Goal: Navigation & Orientation: Find specific page/section

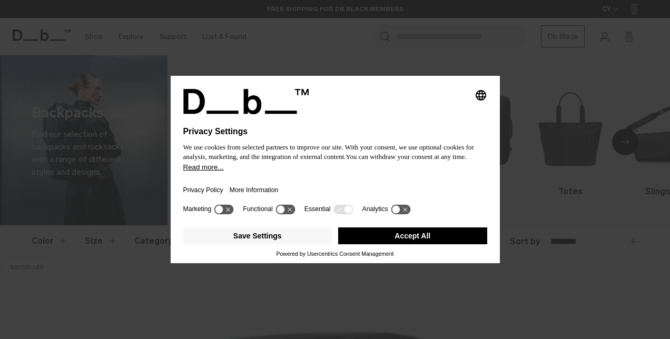
click at [428, 241] on button "Accept All" at bounding box center [412, 236] width 149 height 17
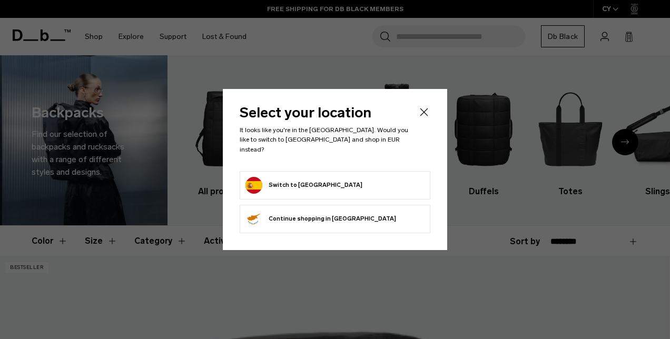
click at [339, 177] on form "Switch to [GEOGRAPHIC_DATA]" at bounding box center [335, 185] width 179 height 17
click at [292, 182] on button "Switch to Spain" at bounding box center [304, 185] width 117 height 17
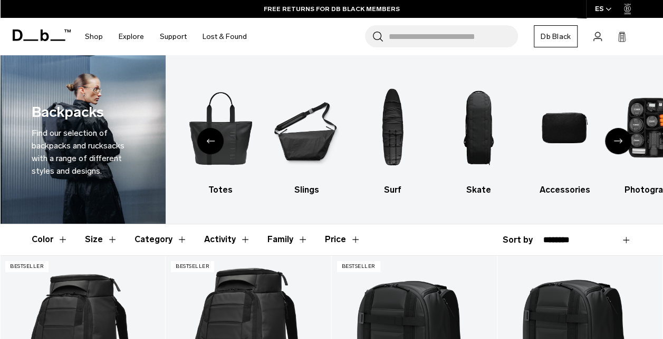
click at [207, 139] on icon "Previous slide" at bounding box center [210, 141] width 8 height 5
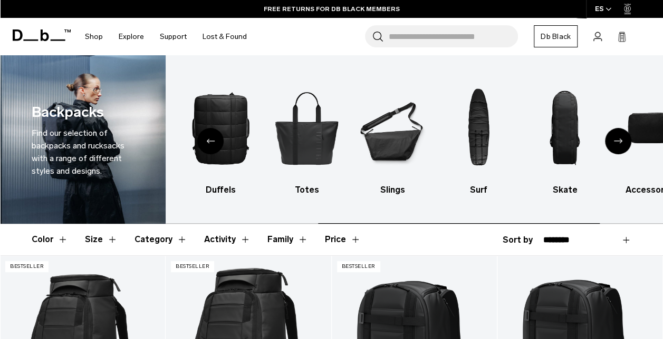
click at [207, 139] on icon "Previous slide" at bounding box center [210, 141] width 8 height 5
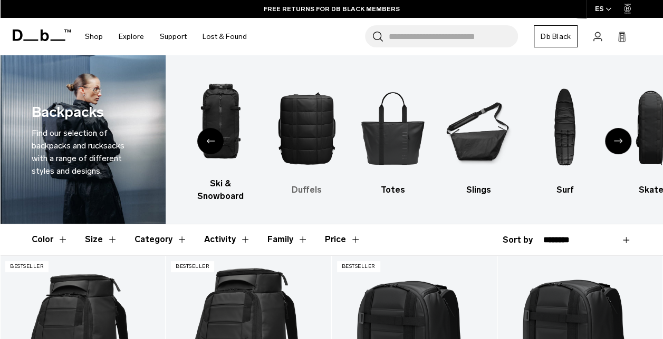
click at [321, 119] on img "4 / 10" at bounding box center [306, 127] width 67 height 101
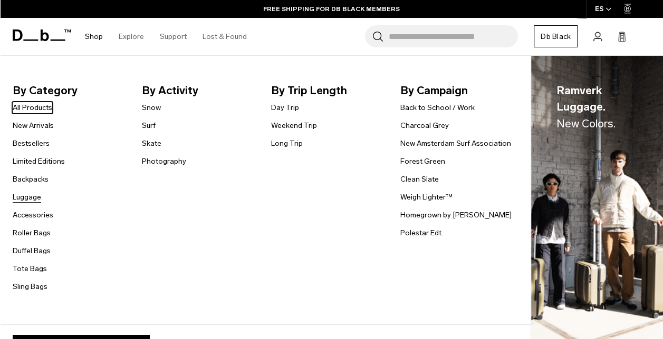
click at [31, 196] on link "Luggage" at bounding box center [27, 197] width 28 height 11
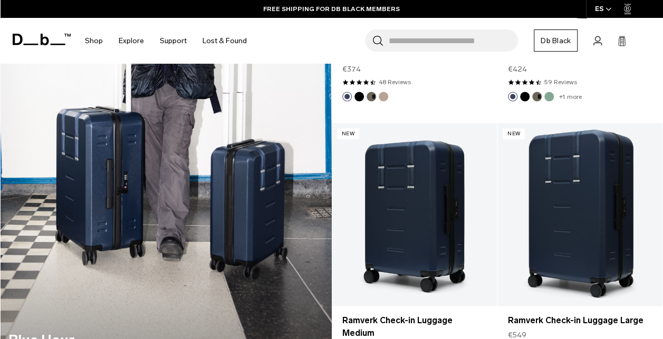
scroll to position [949, 0]
